Goal: Entertainment & Leisure: Browse casually

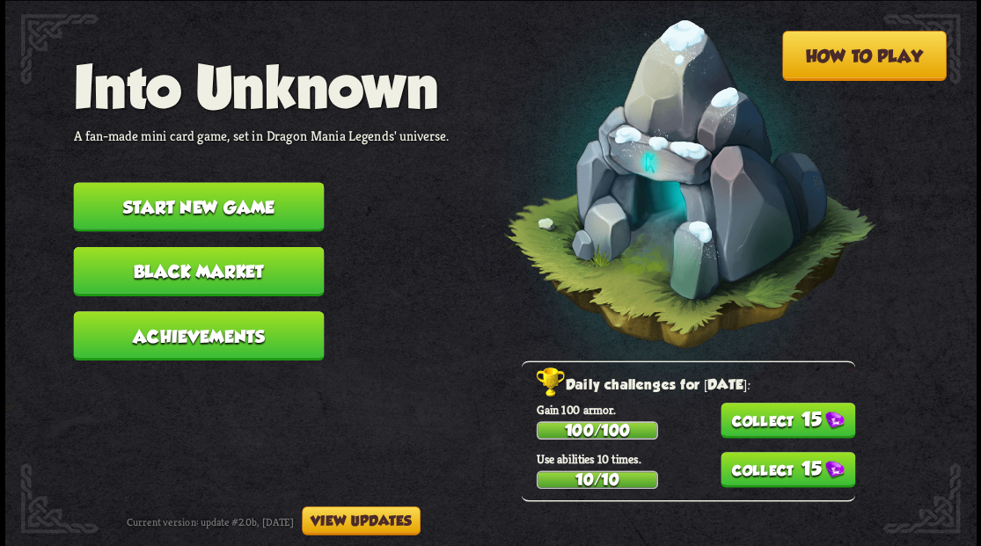
click at [188, 199] on button "Start new game" at bounding box center [198, 206] width 251 height 49
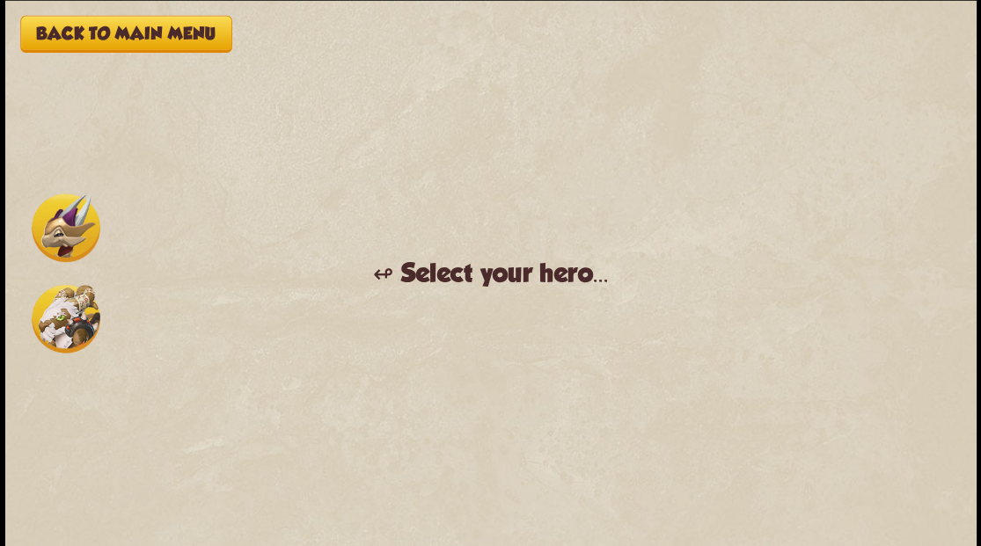
click at [59, 325] on img at bounding box center [66, 318] width 69 height 69
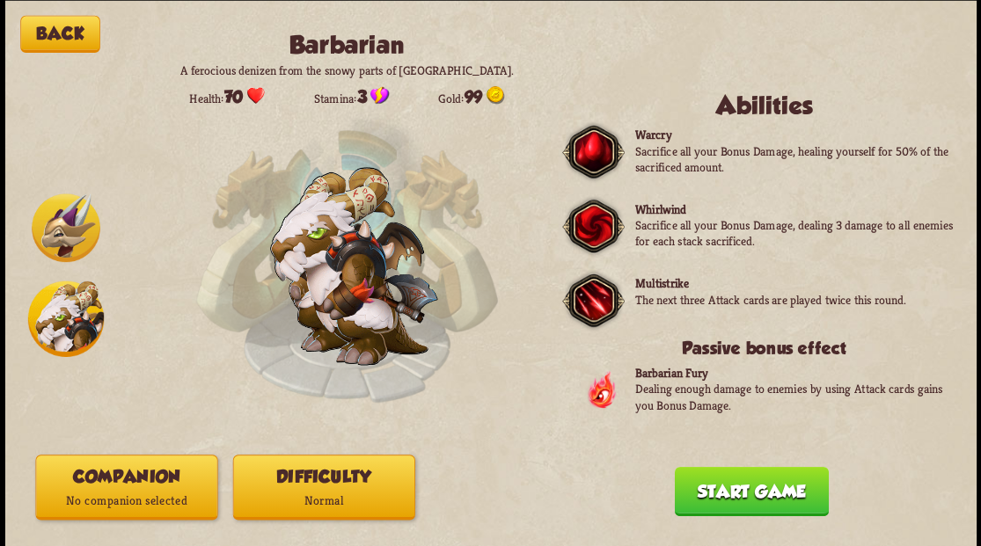
click at [141, 482] on button "Companion No companion selected" at bounding box center [126, 487] width 182 height 65
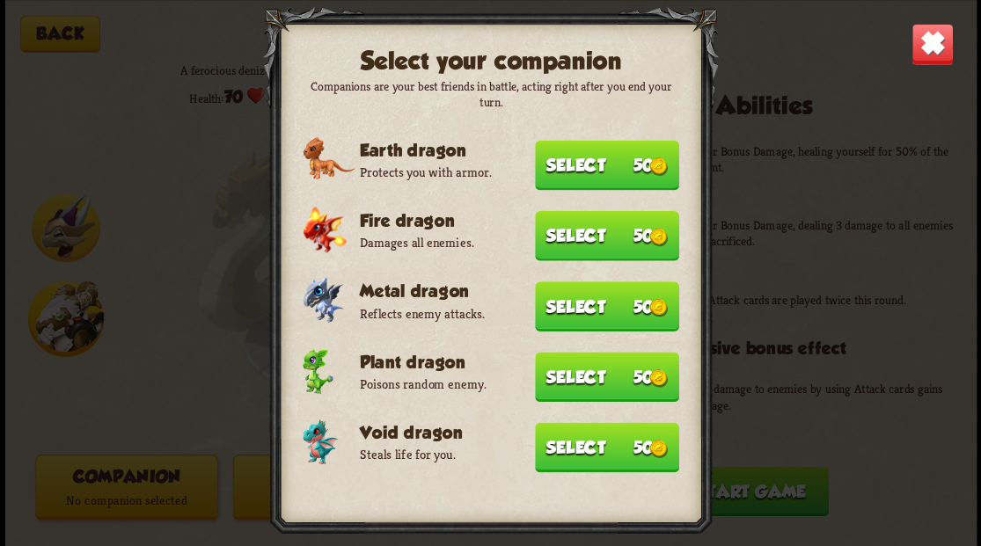
click at [561, 169] on button "Select 50" at bounding box center [607, 165] width 144 height 50
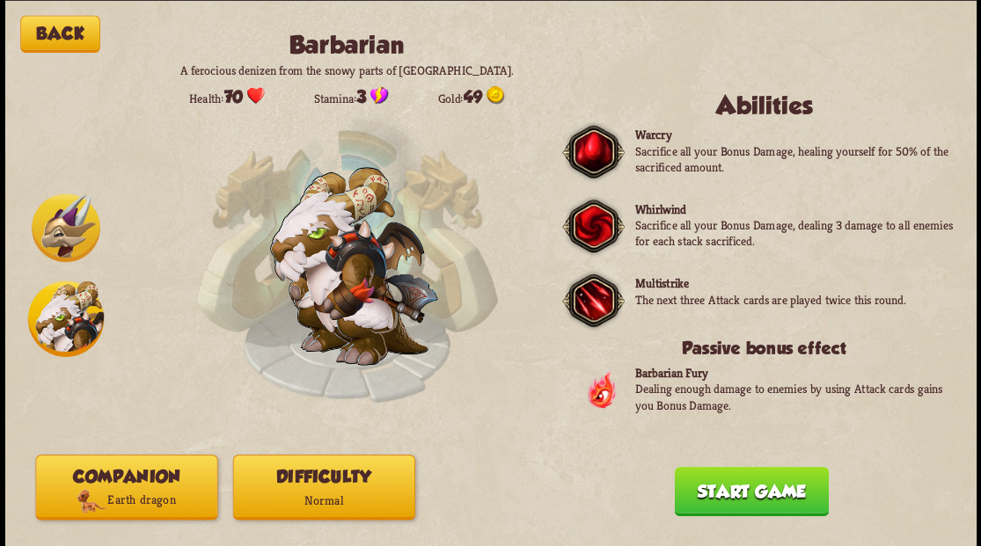
drag, startPoint x: 704, startPoint y: 509, endPoint x: 700, endPoint y: 489, distance: 19.7
click at [704, 507] on button "Start game" at bounding box center [751, 490] width 154 height 49
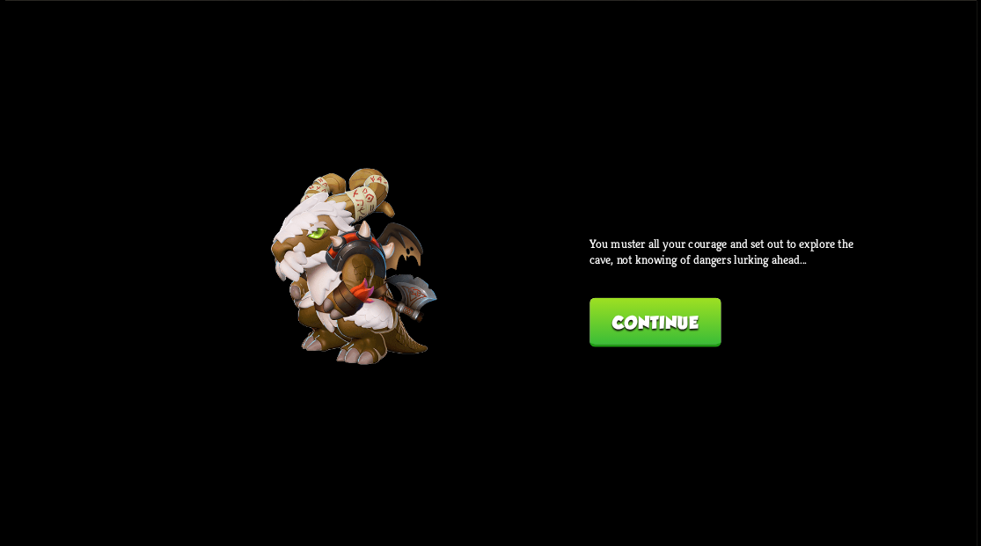
click at [639, 326] on button "Continue" at bounding box center [655, 321] width 131 height 49
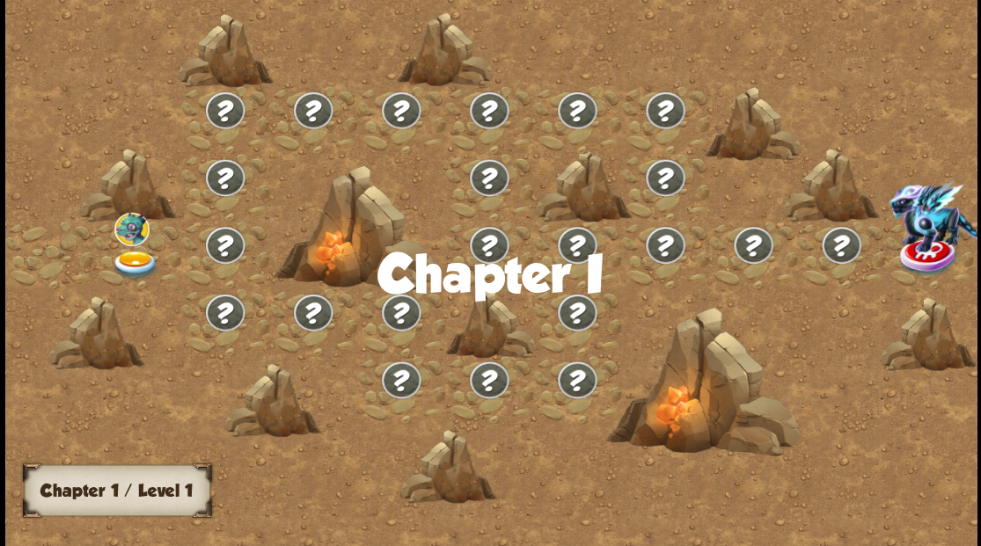
click at [134, 259] on img at bounding box center [135, 264] width 48 height 29
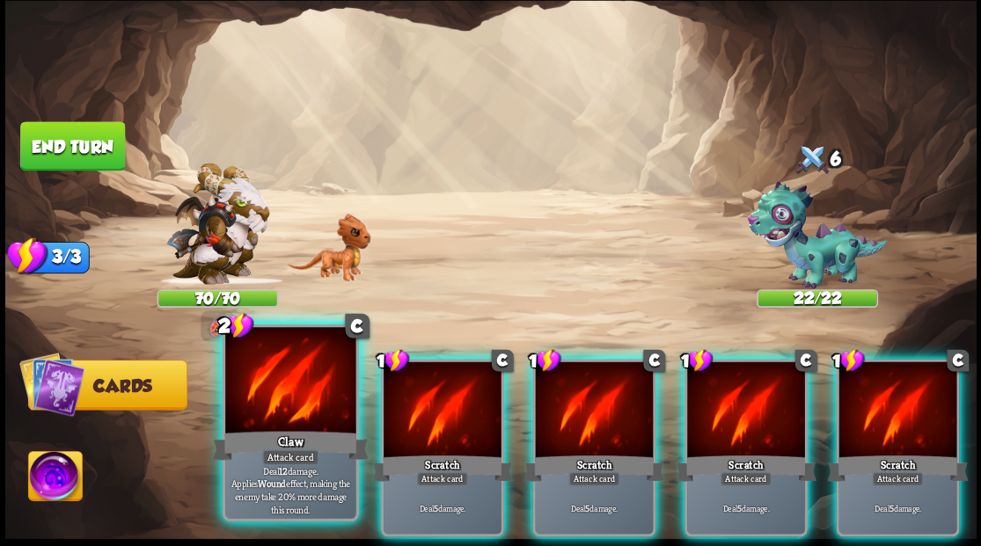
click at [303, 382] on div at bounding box center [290, 382] width 130 height 110
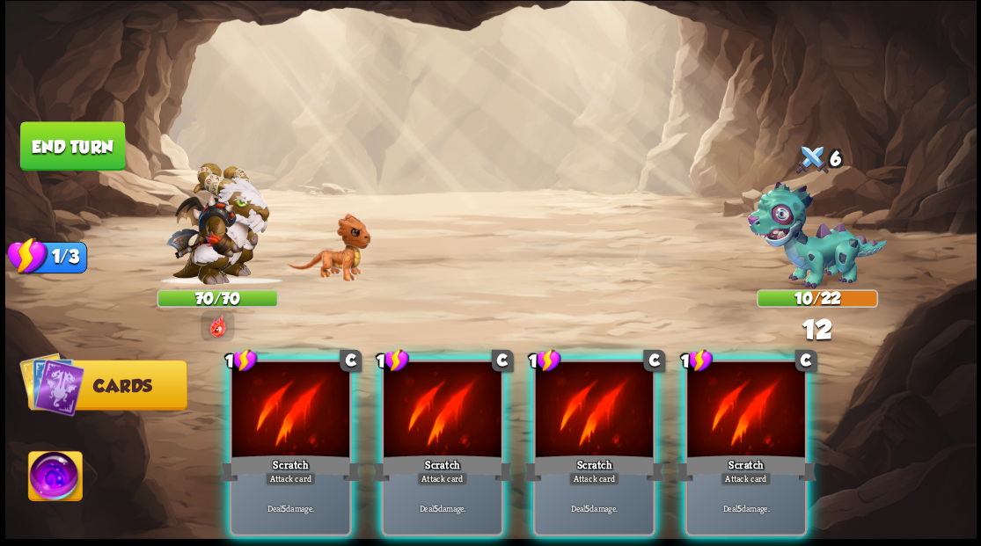
click at [303, 382] on div at bounding box center [290, 411] width 118 height 99
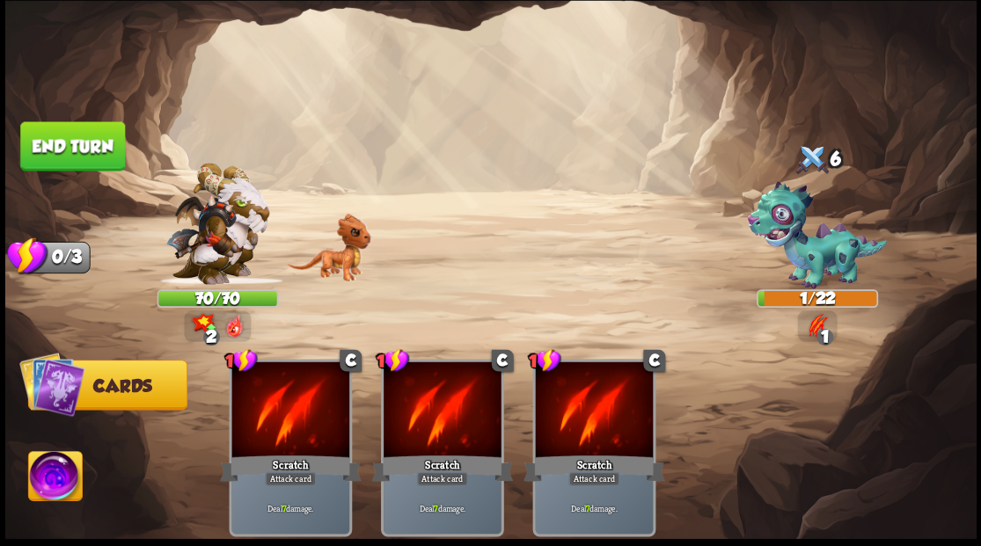
drag, startPoint x: 75, startPoint y: 150, endPoint x: 91, endPoint y: 187, distance: 40.2
click at [77, 158] on button "End turn" at bounding box center [72, 145] width 105 height 49
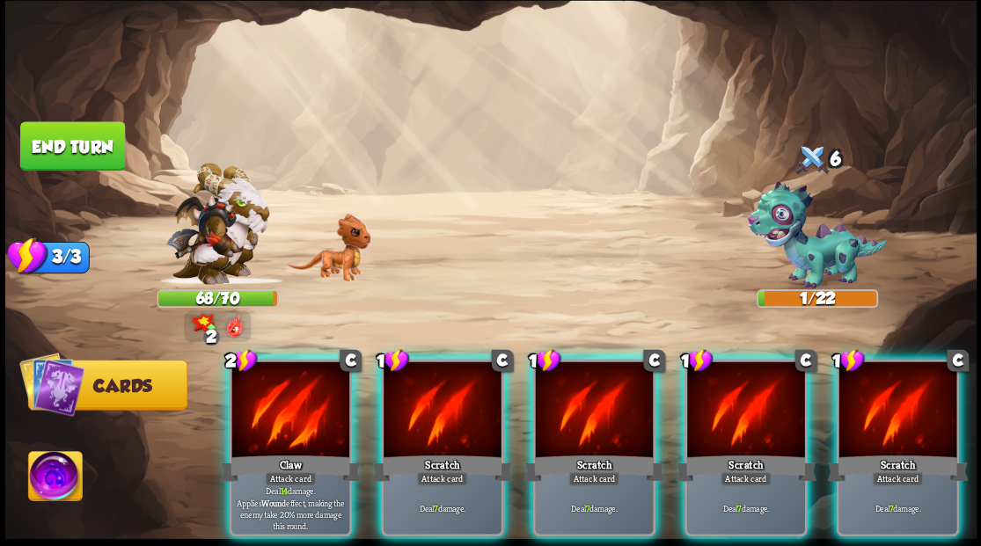
click at [51, 481] on img at bounding box center [55, 478] width 54 height 55
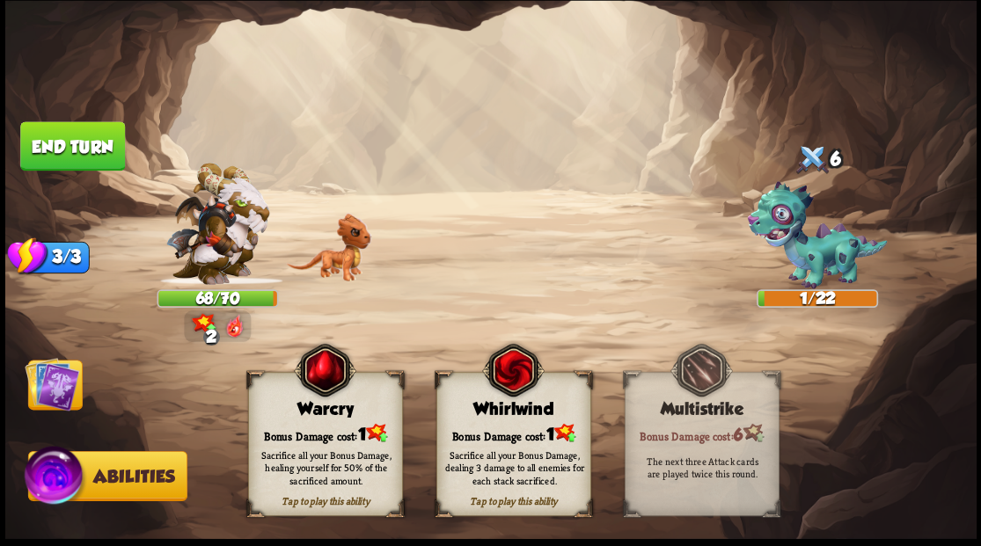
click at [301, 437] on div "Sacrifice all your Bonus Damage, healing yourself for 50% of the sacrificed amo…" at bounding box center [325, 467] width 155 height 61
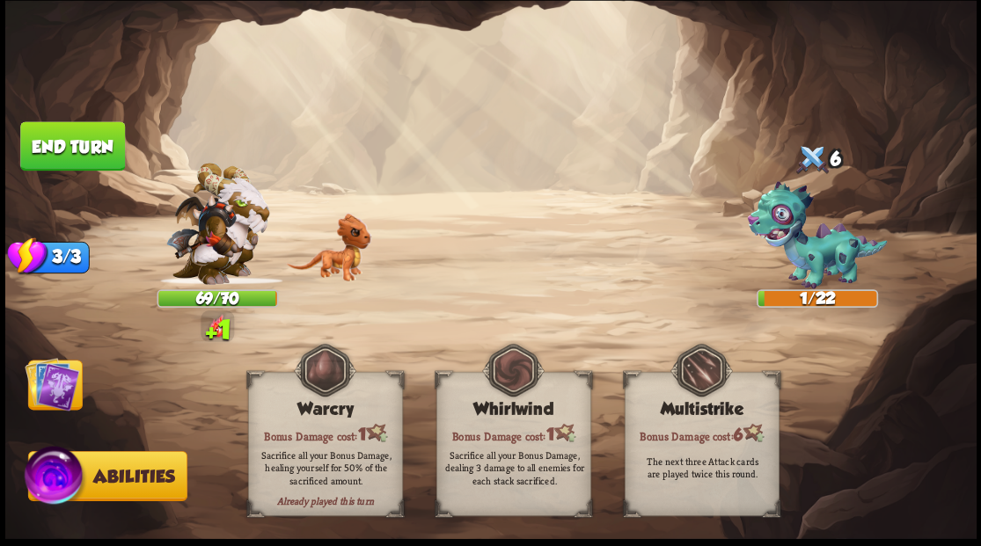
click at [41, 392] on img at bounding box center [52, 383] width 55 height 55
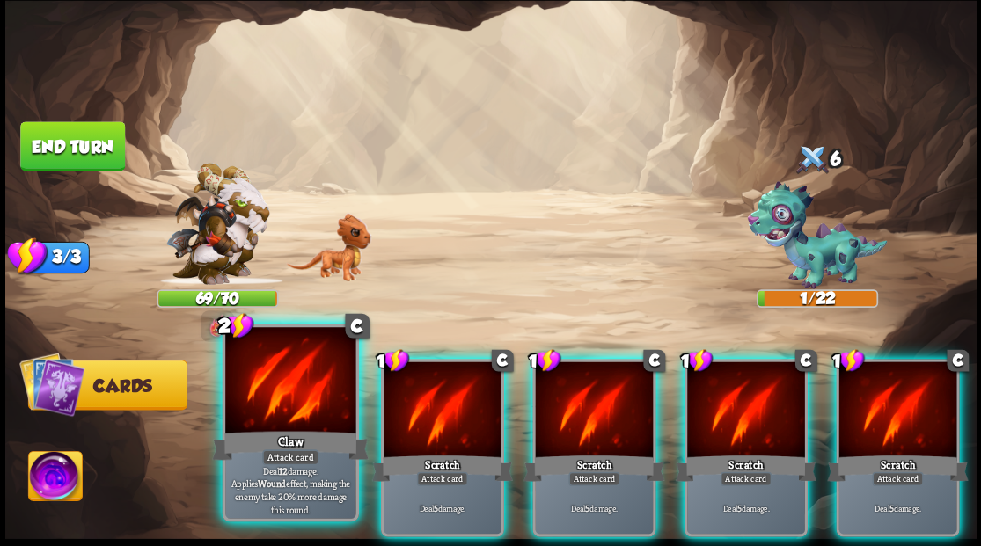
click at [255, 423] on div at bounding box center [290, 382] width 130 height 110
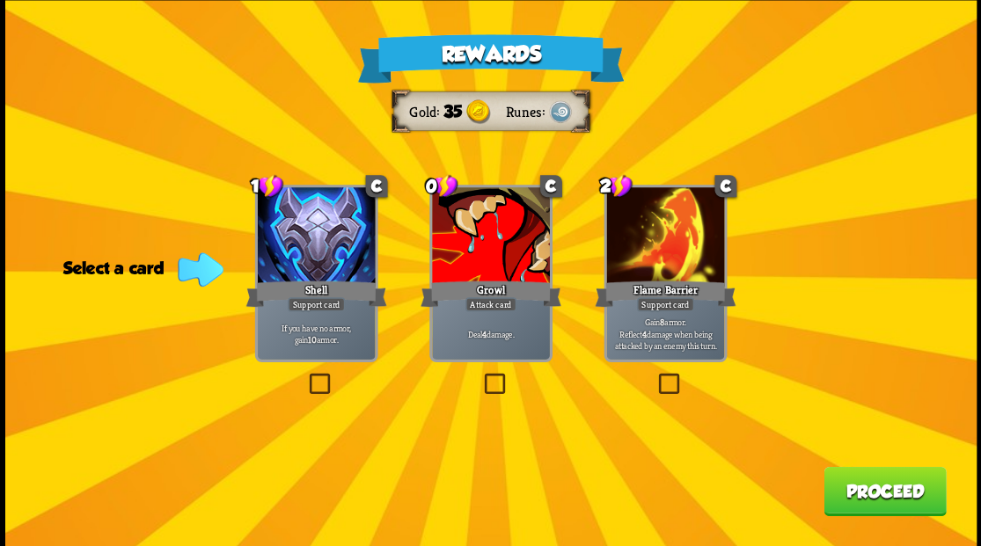
click at [480, 376] on label at bounding box center [480, 376] width 0 height 0
click at [0, 0] on input "checkbox" at bounding box center [0, 0] width 0 height 0
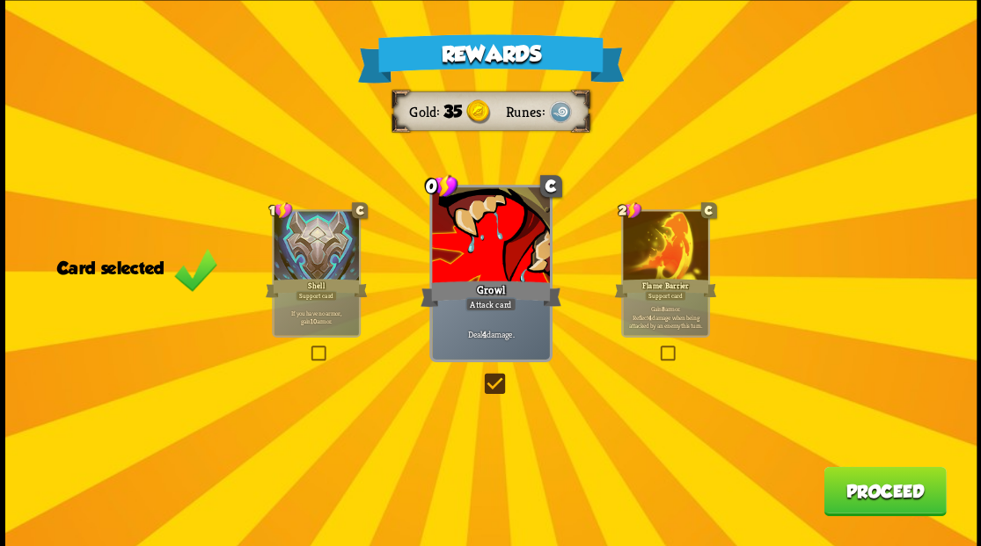
click at [896, 487] on button "Proceed" at bounding box center [885, 490] width 122 height 49
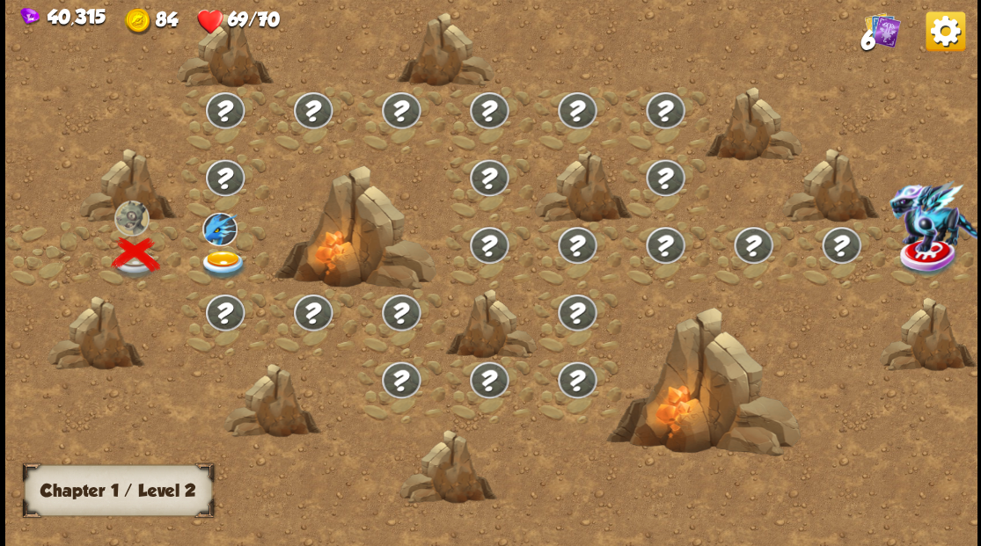
click at [209, 263] on img at bounding box center [223, 264] width 48 height 29
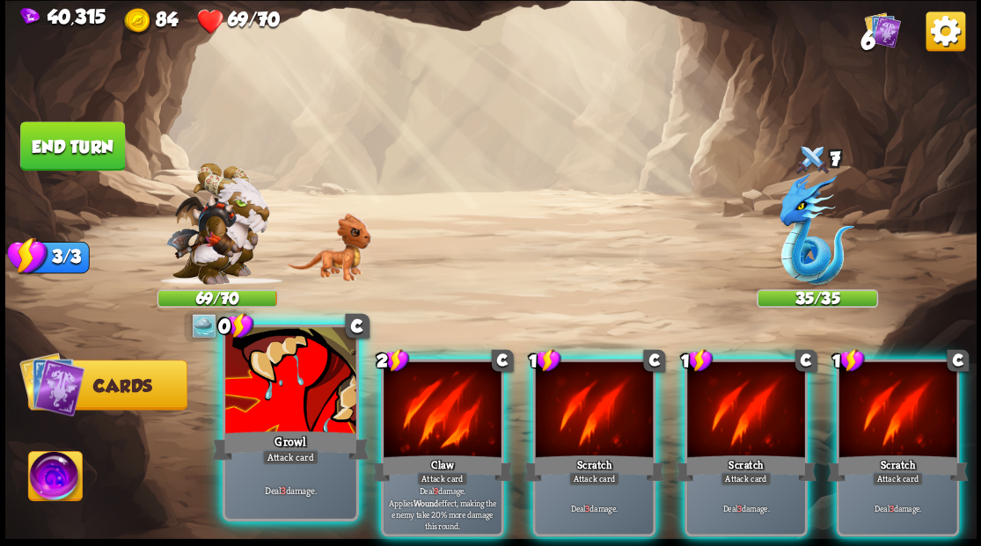
click at [290, 385] on div at bounding box center [290, 382] width 130 height 110
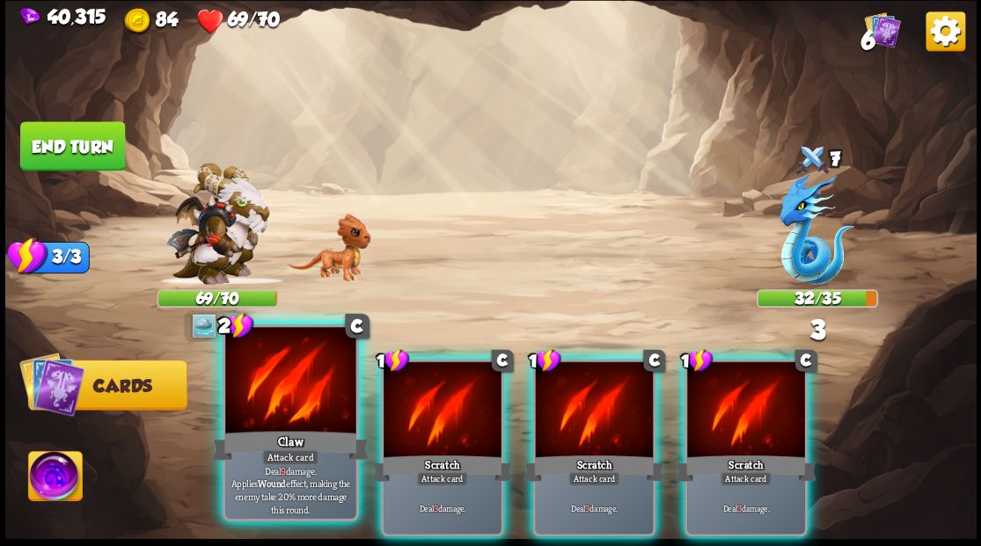
click at [294, 379] on div at bounding box center [290, 382] width 130 height 110
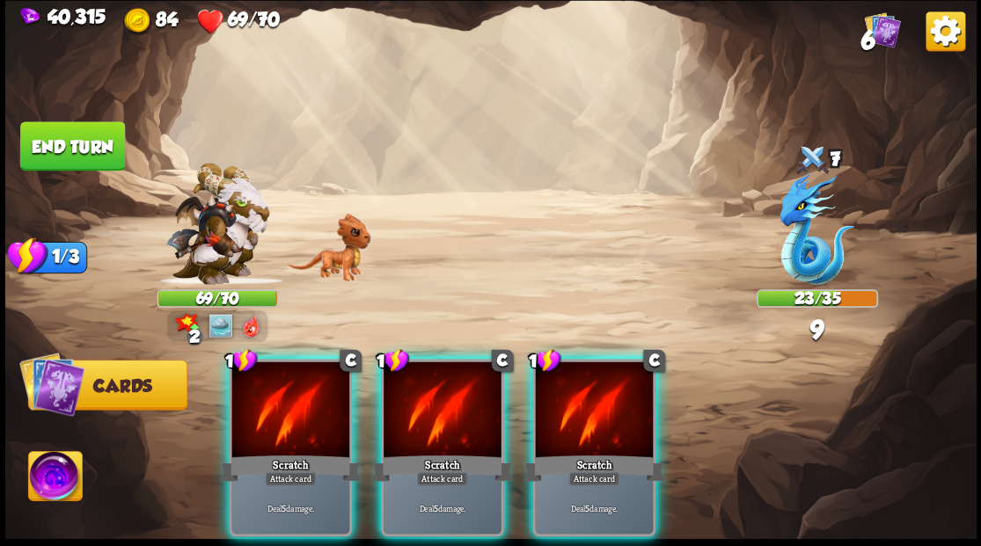
click at [294, 379] on div at bounding box center [290, 411] width 118 height 99
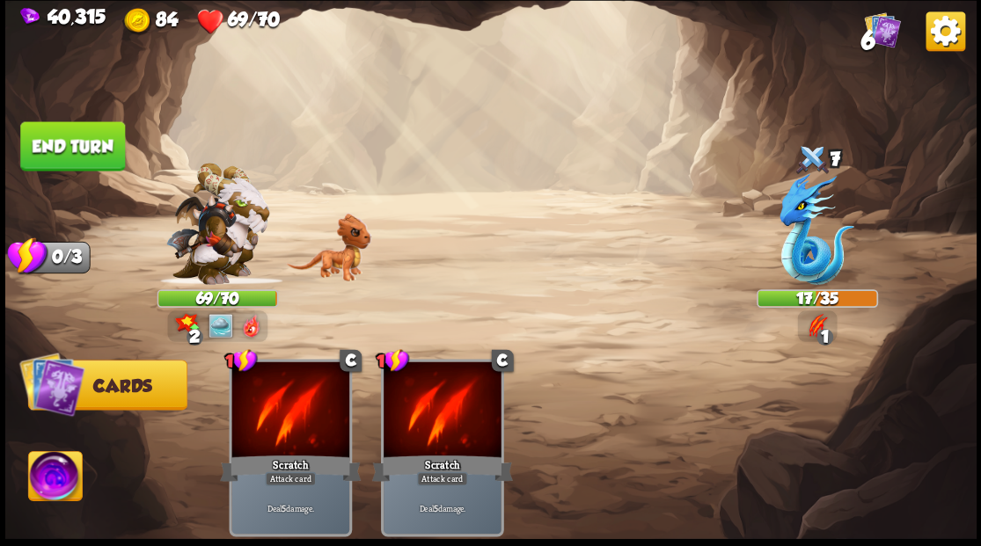
click at [76, 143] on button "End turn" at bounding box center [72, 145] width 105 height 49
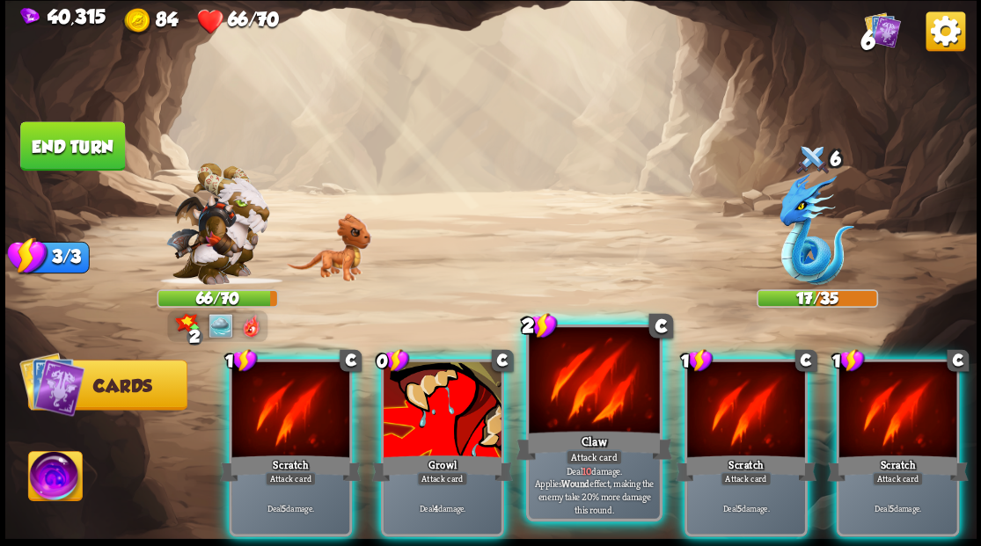
click at [608, 431] on div "Claw" at bounding box center [594, 445] width 157 height 35
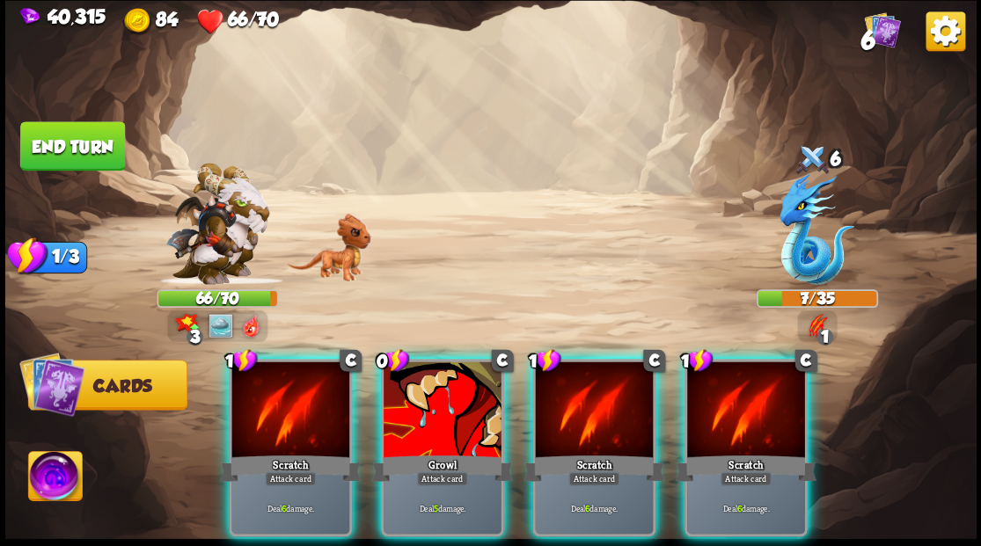
click at [63, 473] on img at bounding box center [55, 478] width 54 height 55
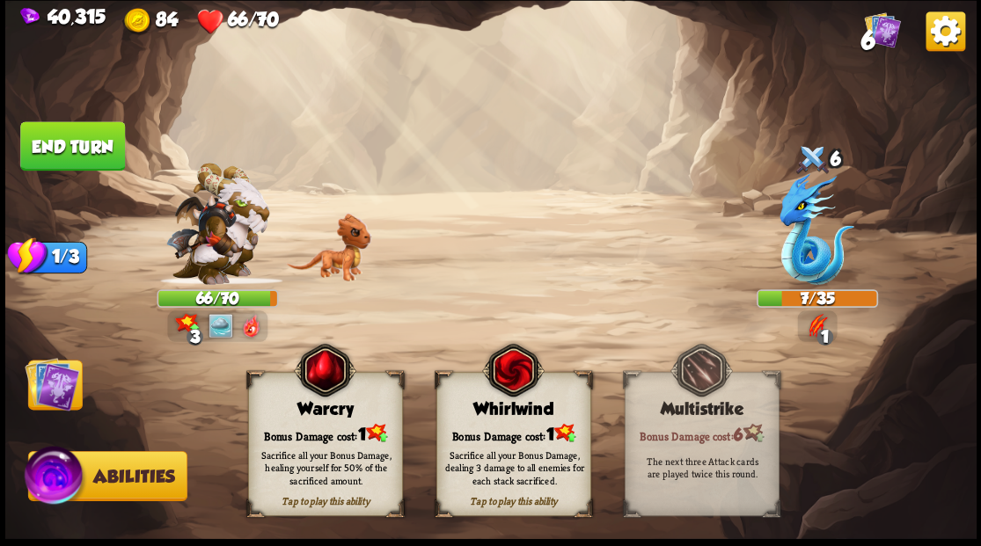
click at [317, 416] on div "Warcry" at bounding box center [324, 408] width 153 height 19
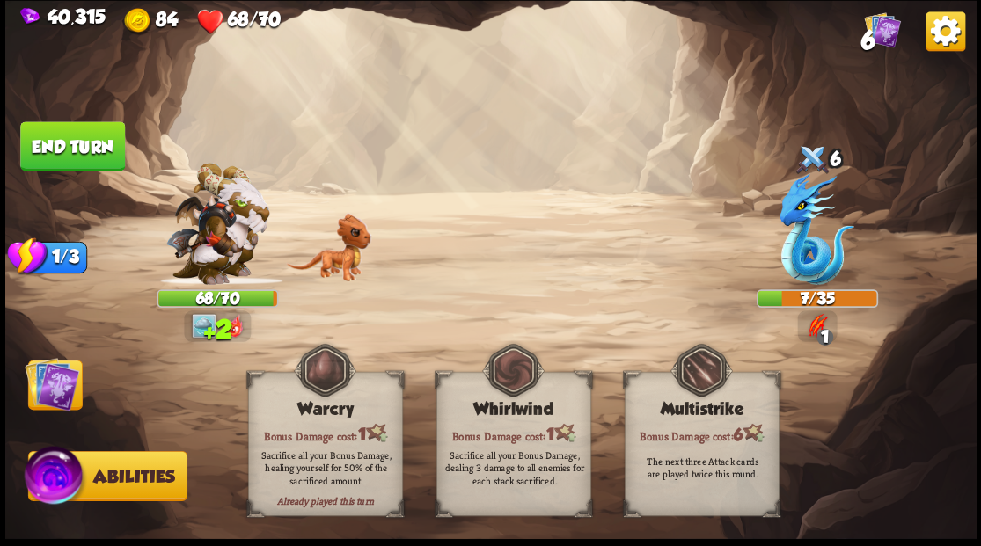
click at [54, 382] on img at bounding box center [52, 383] width 55 height 55
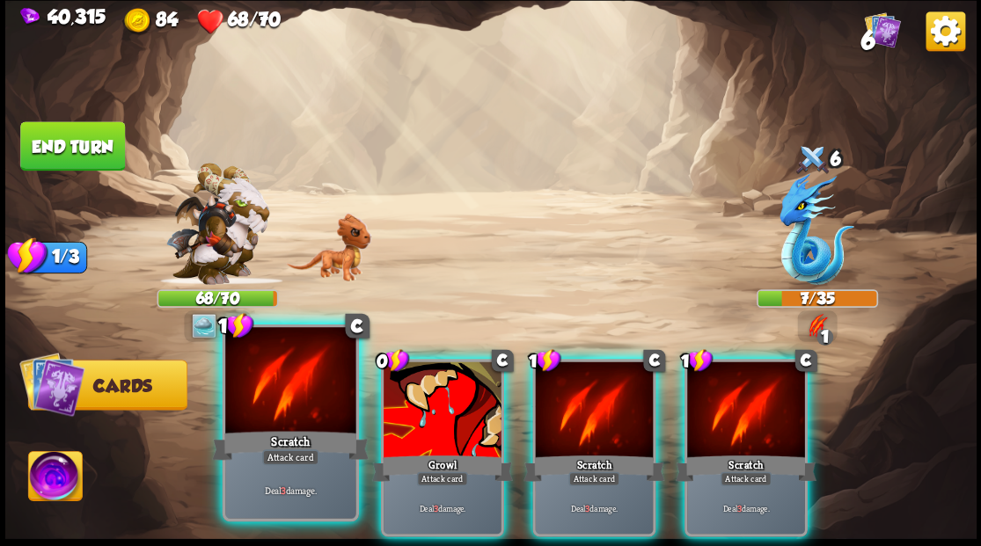
click at [277, 405] on div at bounding box center [290, 382] width 130 height 110
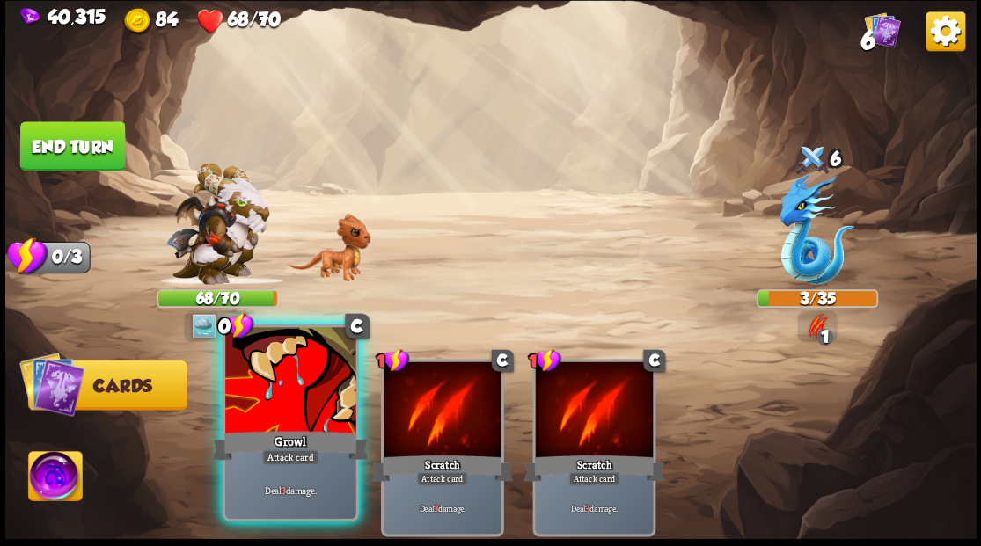
click at [273, 406] on div at bounding box center [290, 382] width 130 height 110
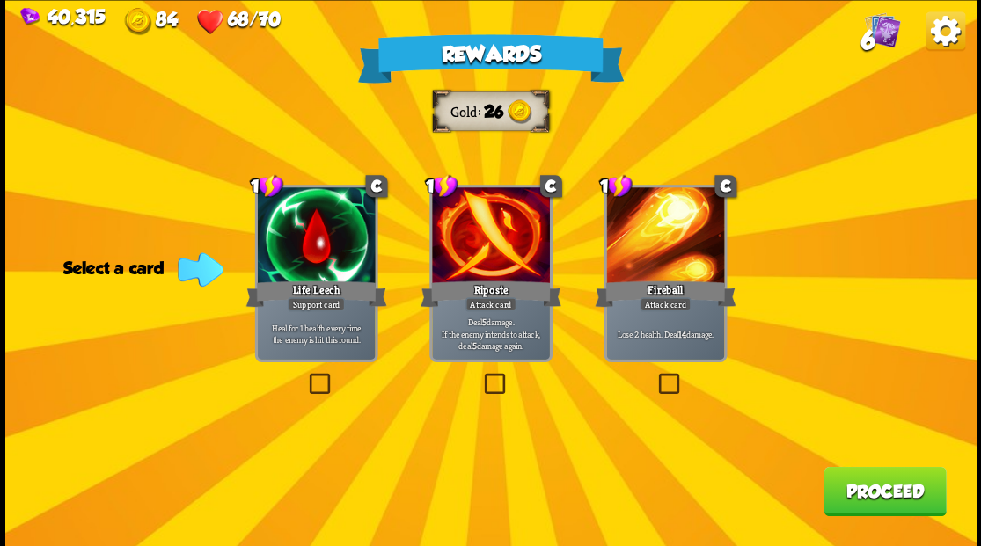
click at [305, 376] on label at bounding box center [305, 376] width 0 height 0
click at [0, 0] on input "checkbox" at bounding box center [0, 0] width 0 height 0
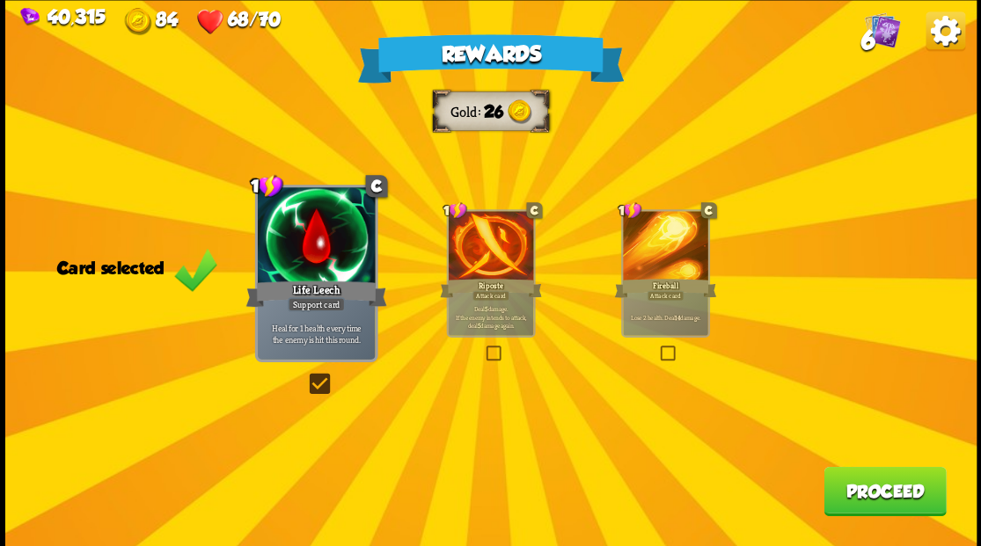
click at [857, 491] on button "Proceed" at bounding box center [885, 490] width 122 height 49
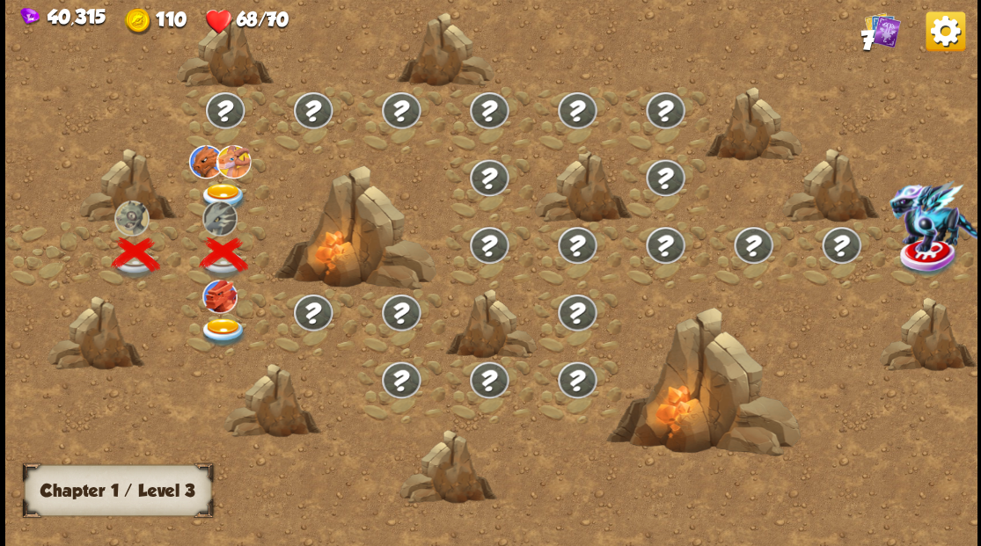
click at [218, 329] on img at bounding box center [223, 332] width 48 height 29
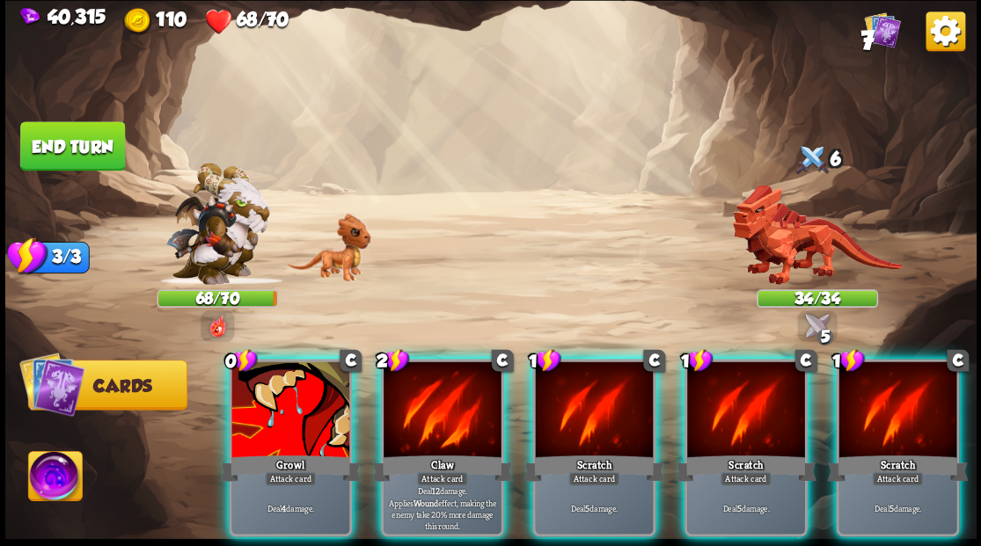
click at [799, 232] on img at bounding box center [817, 235] width 170 height 100
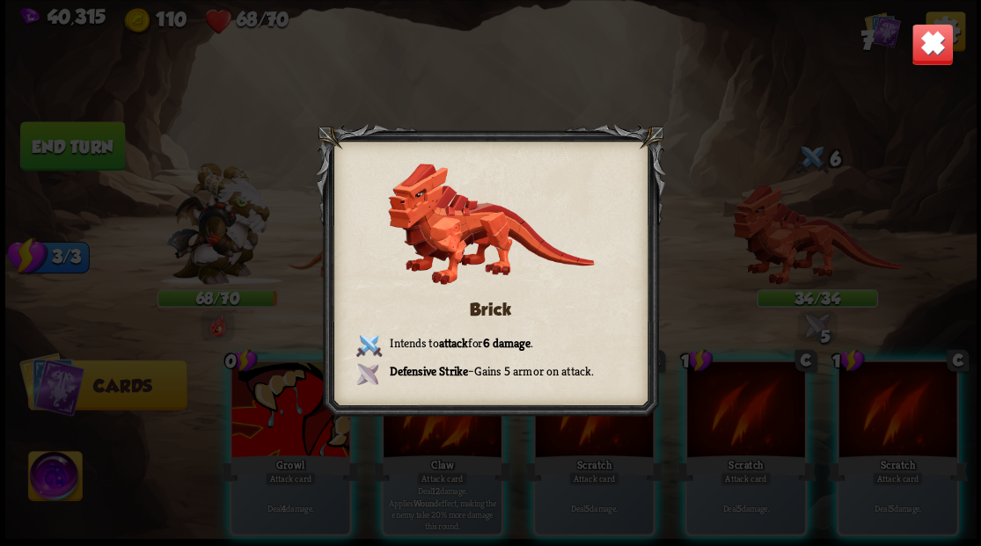
click at [923, 51] on img at bounding box center [932, 44] width 42 height 42
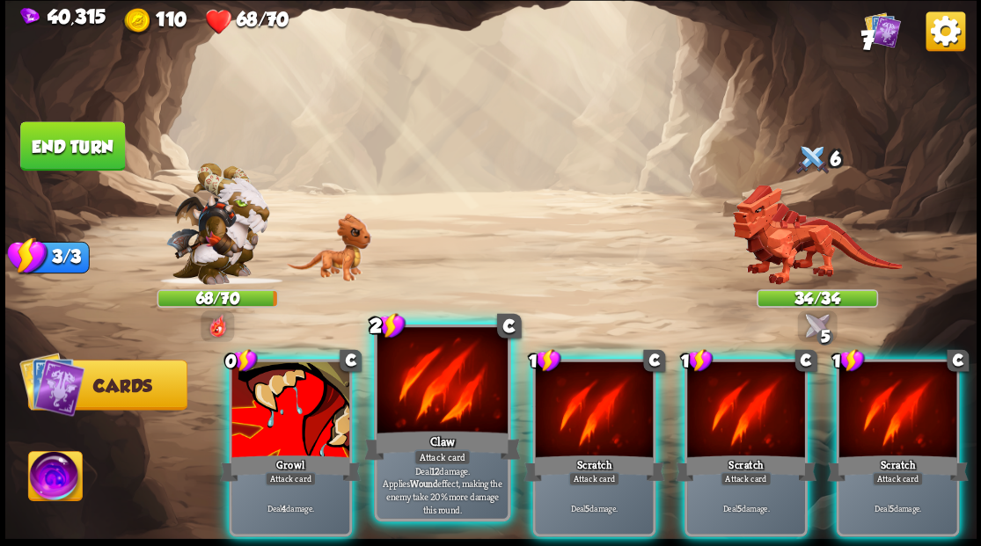
click at [436, 389] on div at bounding box center [442, 382] width 130 height 110
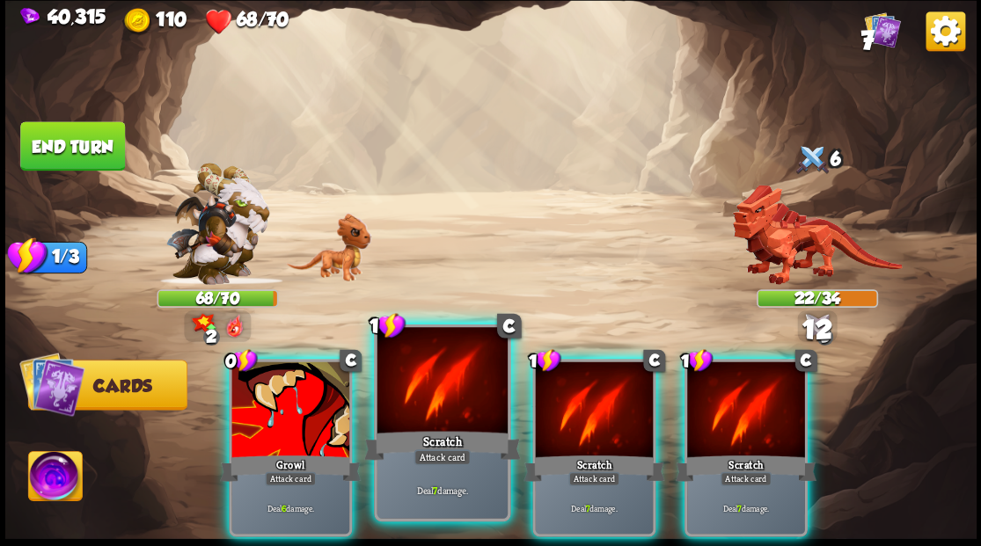
click at [434, 391] on div at bounding box center [442, 382] width 130 height 110
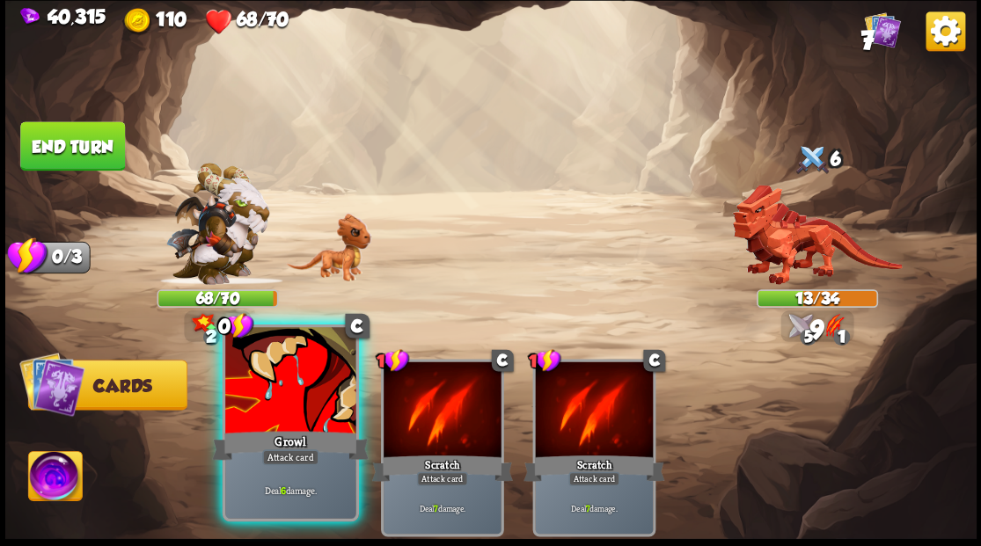
click at [296, 361] on div at bounding box center [290, 382] width 130 height 110
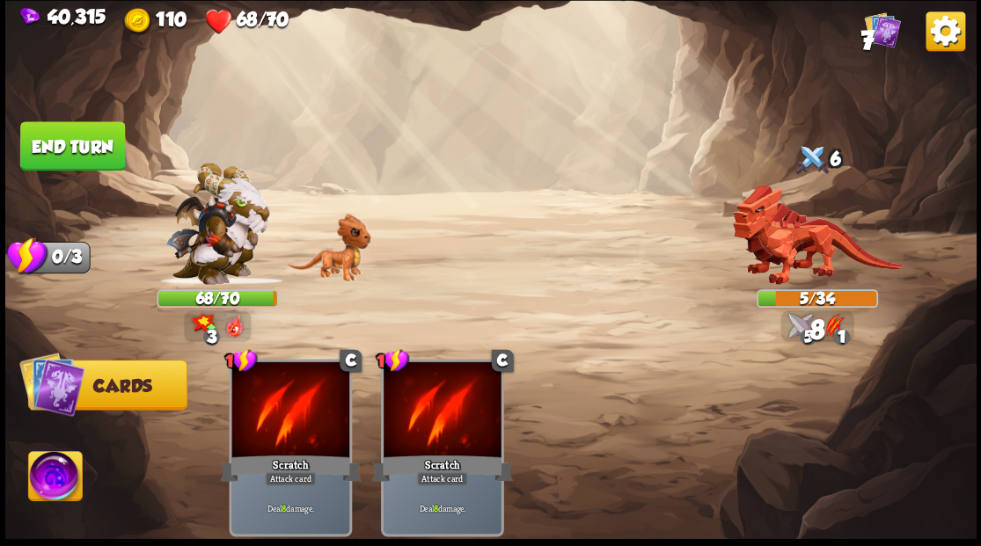
click at [53, 472] on img at bounding box center [55, 478] width 54 height 55
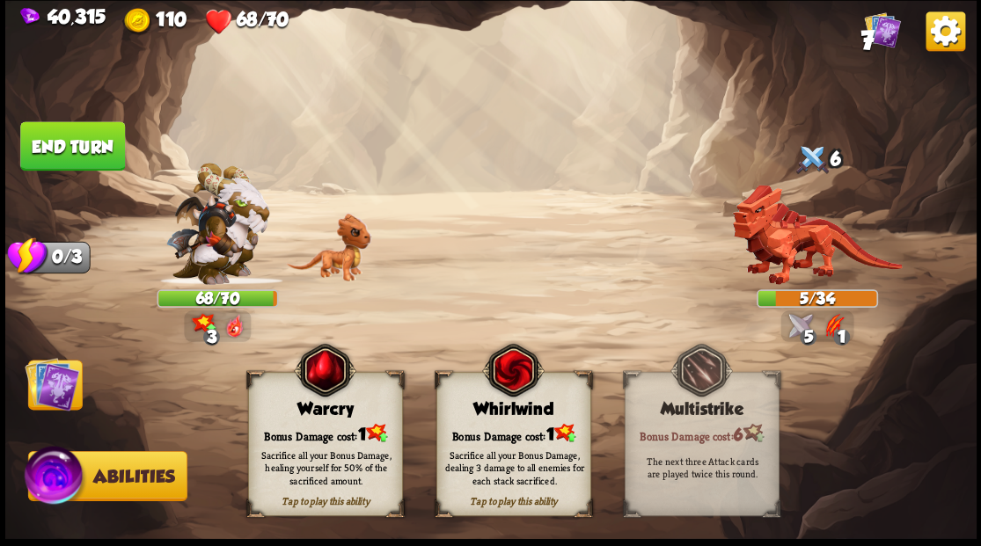
click at [310, 427] on div "Bonus Damage cost: 1" at bounding box center [324, 433] width 153 height 22
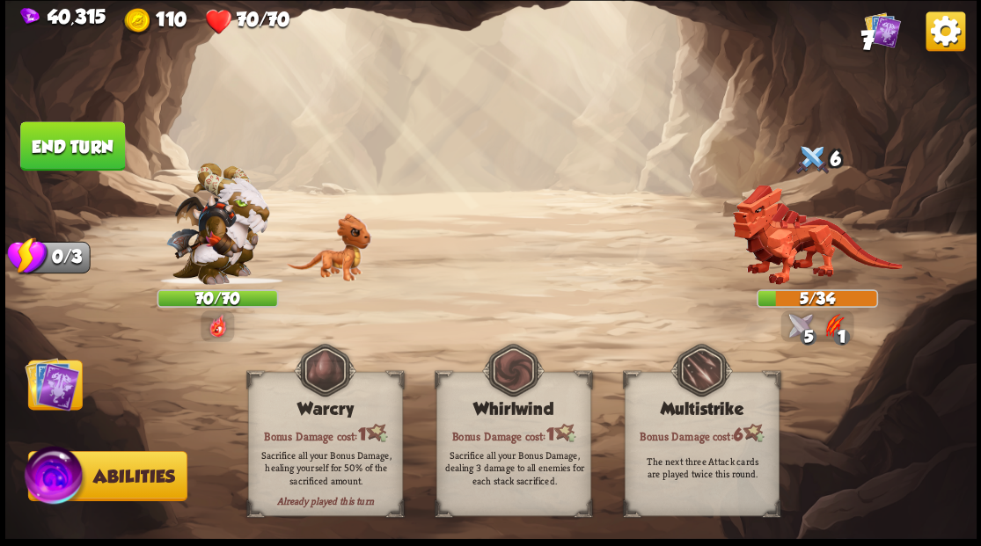
drag, startPoint x: 53, startPoint y: 389, endPoint x: 62, endPoint y: 304, distance: 84.9
click at [52, 389] on img at bounding box center [52, 383] width 55 height 55
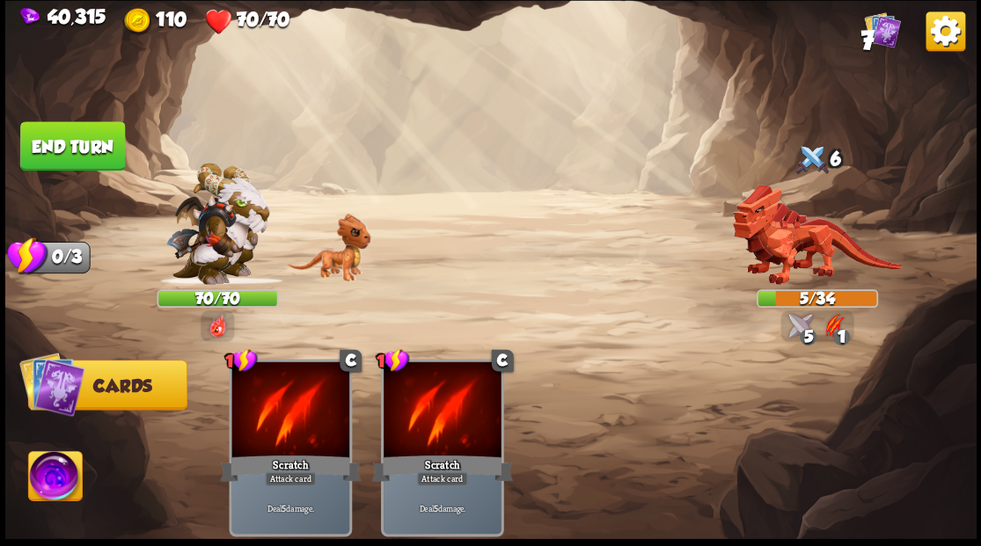
click at [99, 151] on button "End turn" at bounding box center [72, 145] width 105 height 49
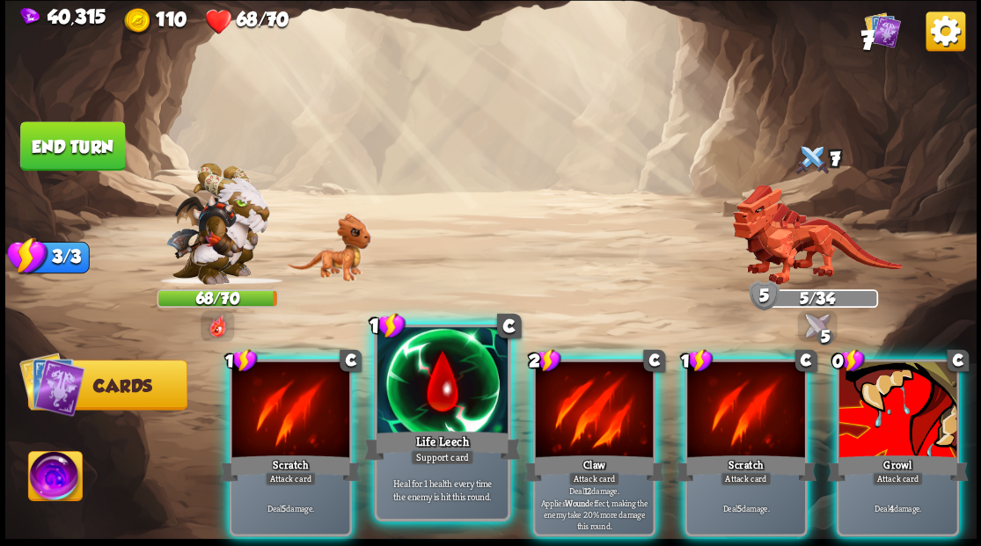
click at [417, 392] on div at bounding box center [442, 382] width 130 height 110
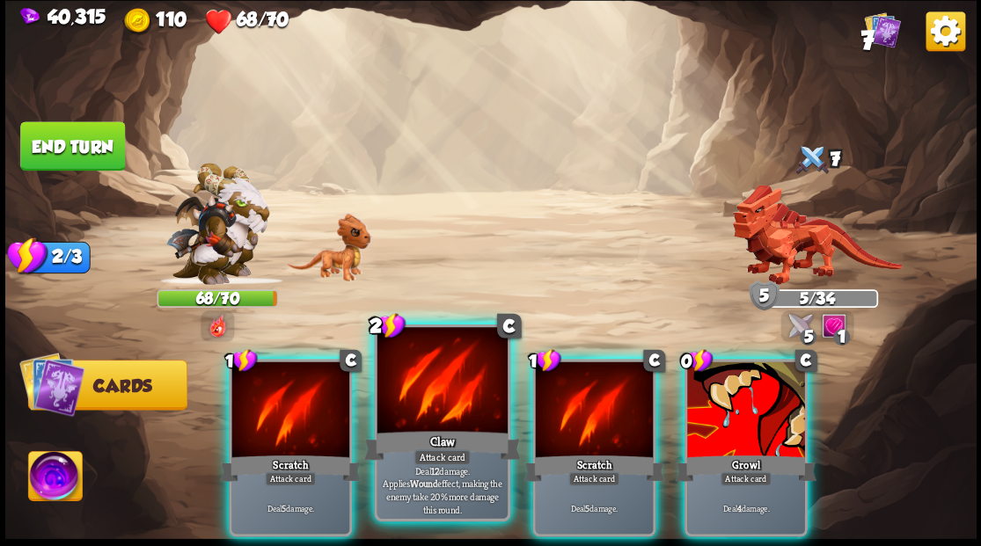
click at [416, 392] on div at bounding box center [442, 382] width 130 height 110
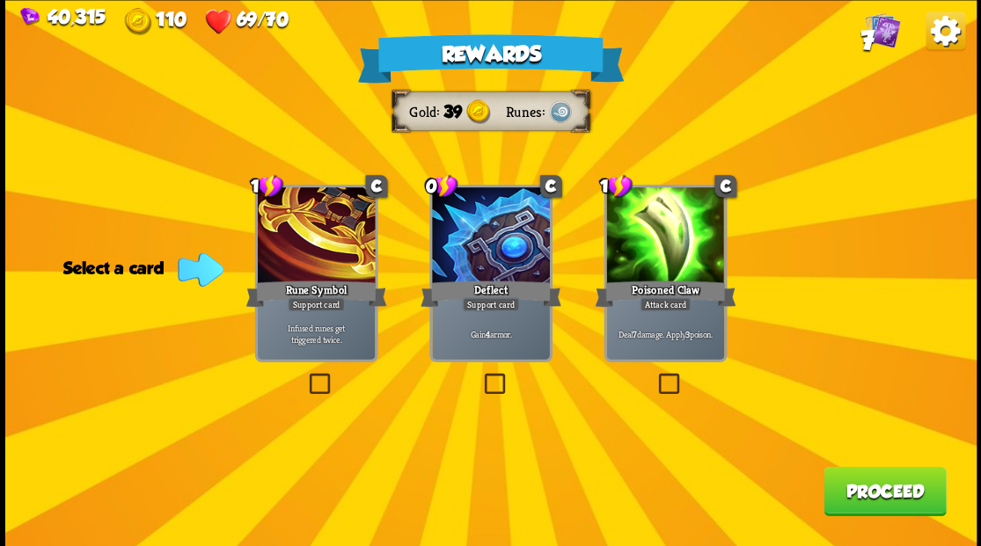
drag, startPoint x: 491, startPoint y: 377, endPoint x: 579, endPoint y: 382, distance: 88.1
click at [480, 376] on label at bounding box center [480, 376] width 0 height 0
click at [0, 0] on input "checkbox" at bounding box center [0, 0] width 0 height 0
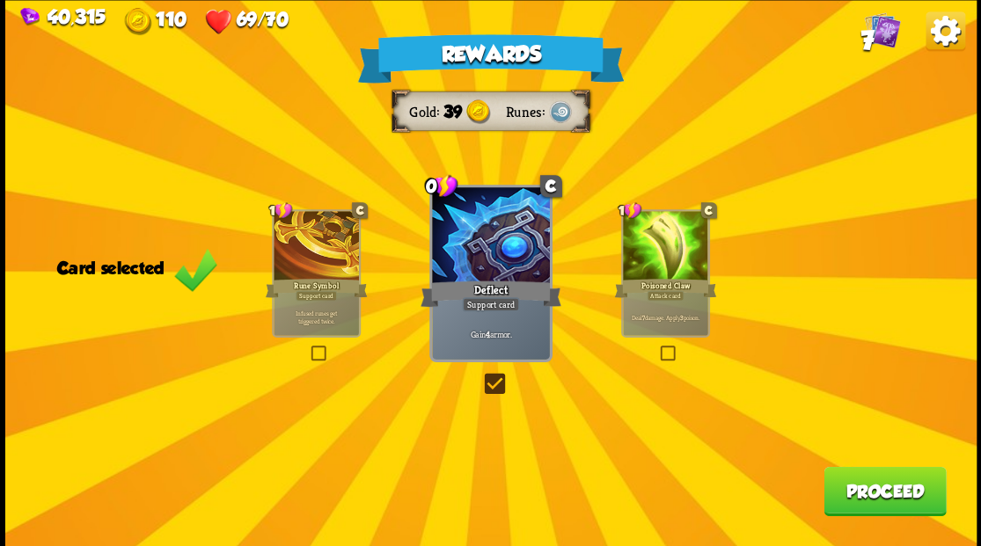
click at [839, 491] on button "Proceed" at bounding box center [885, 490] width 122 height 49
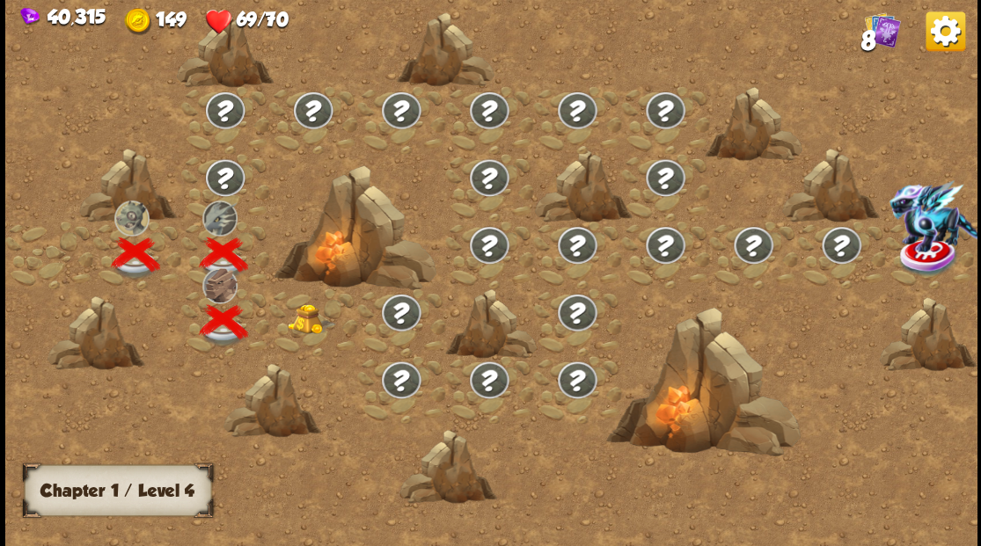
click at [297, 323] on img at bounding box center [311, 319] width 48 height 30
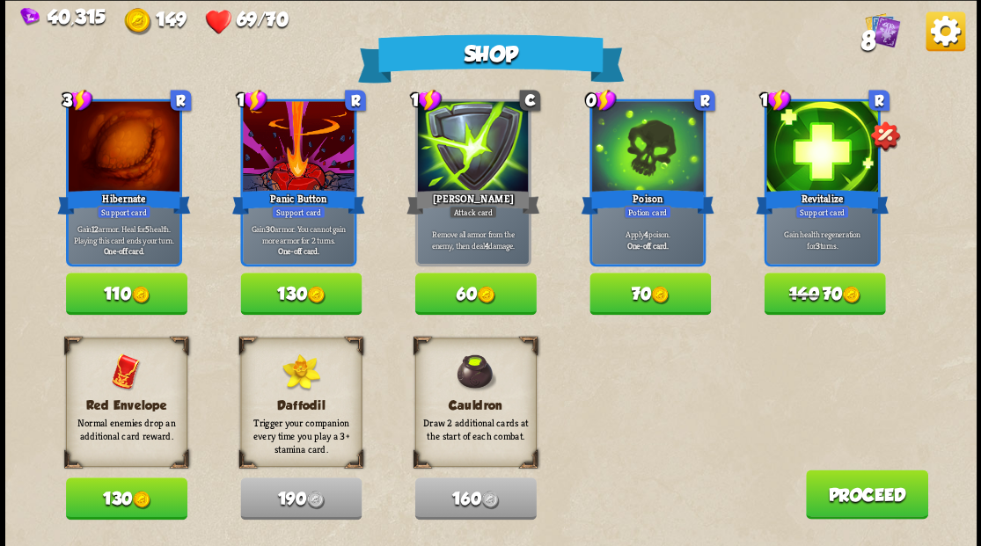
click at [134, 287] on img at bounding box center [140, 295] width 18 height 18
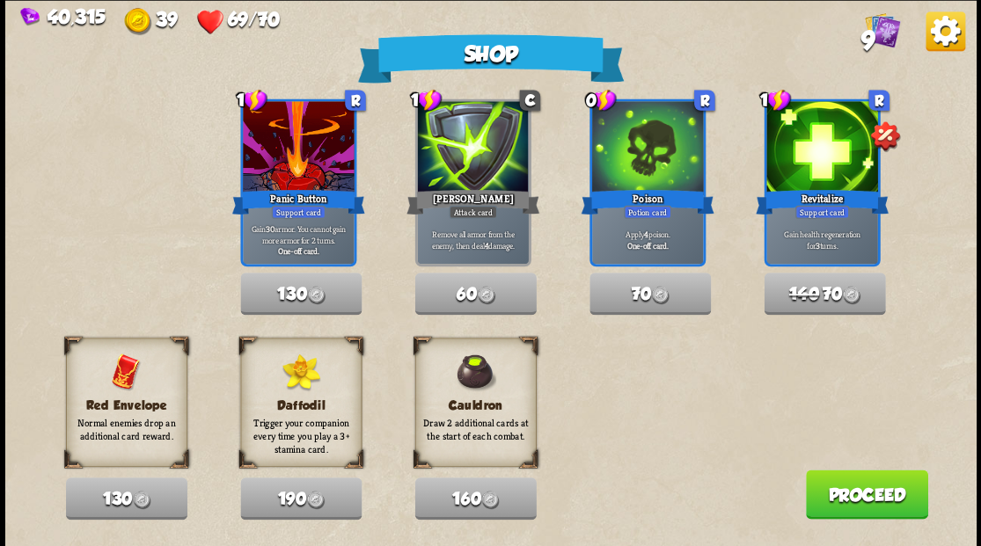
click at [861, 486] on button "Proceed" at bounding box center [866, 494] width 122 height 49
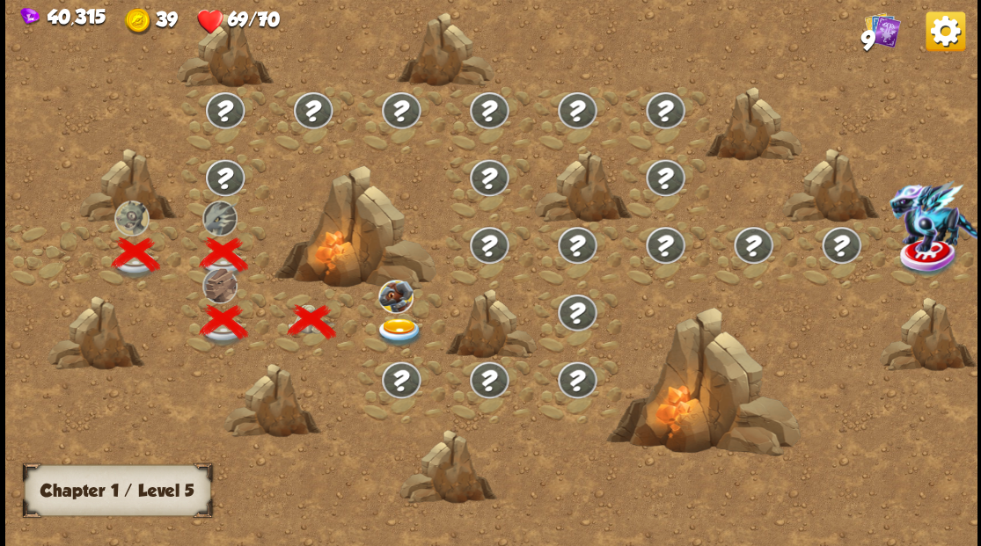
click at [397, 326] on img at bounding box center [399, 332] width 48 height 29
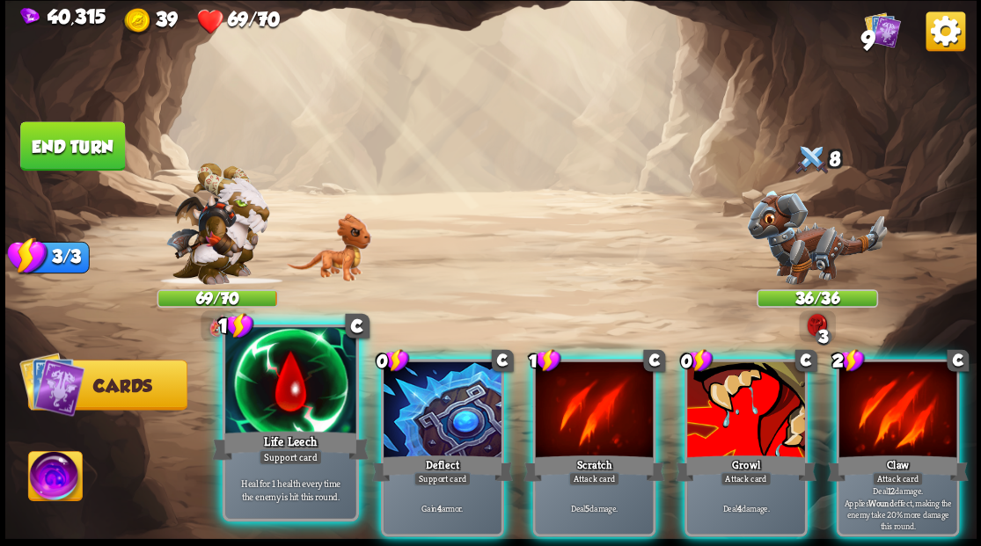
click at [332, 405] on div at bounding box center [290, 382] width 130 height 110
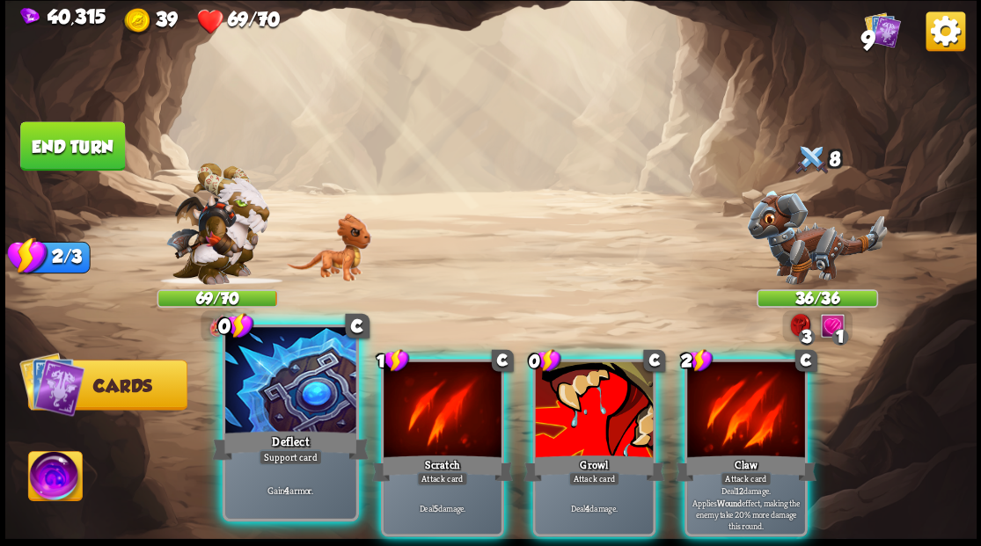
click at [324, 401] on div at bounding box center [290, 382] width 130 height 110
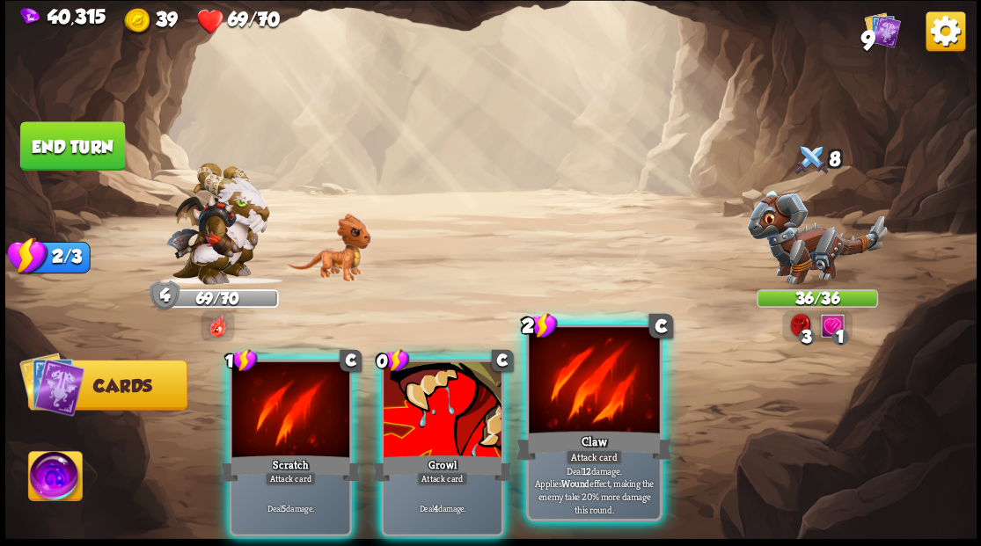
click at [551, 415] on div at bounding box center [594, 382] width 130 height 110
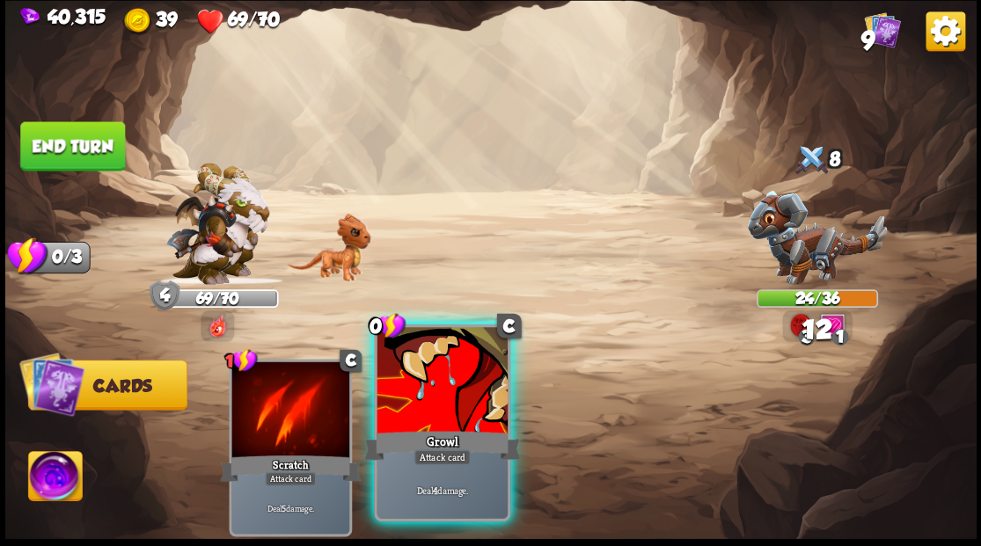
click at [435, 406] on div at bounding box center [442, 382] width 130 height 110
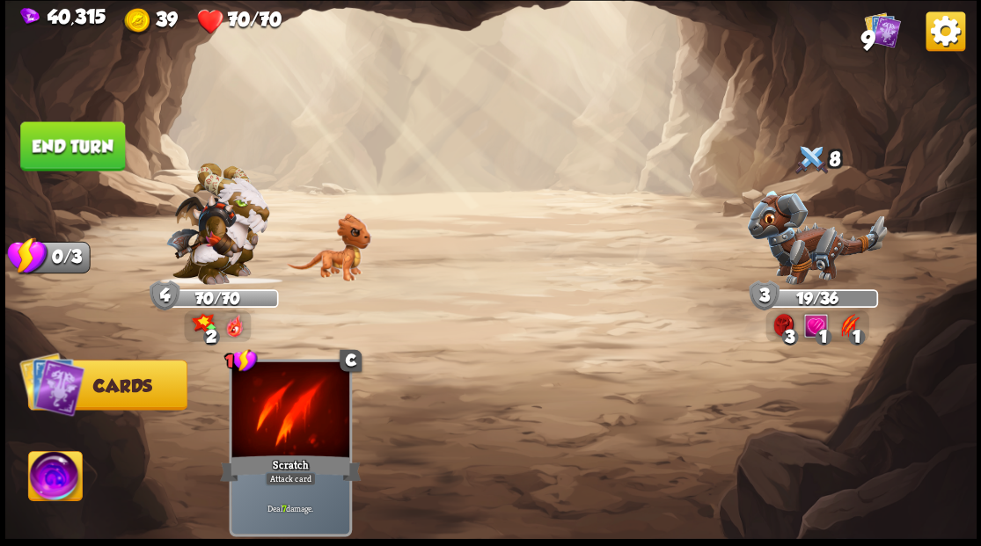
click at [84, 138] on button "End turn" at bounding box center [72, 145] width 105 height 49
